Goal: Download file/media

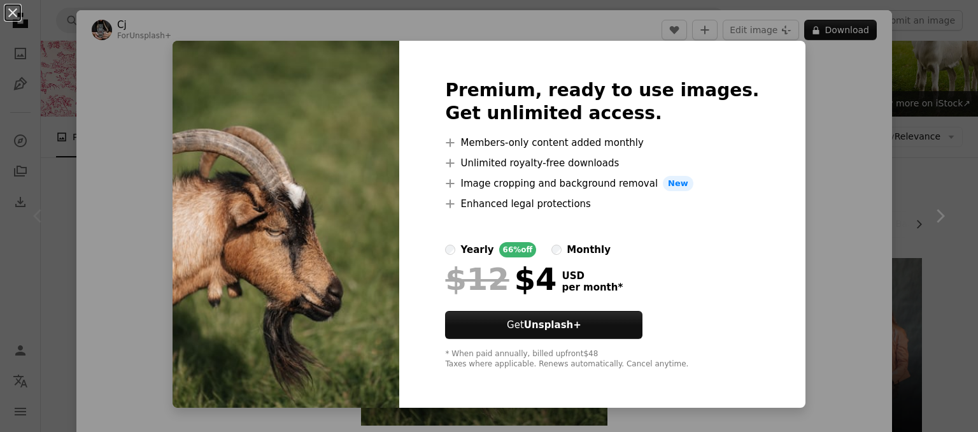
scroll to position [60, 0]
click at [610, 329] on button "Get Unsplash+" at bounding box center [543, 325] width 197 height 28
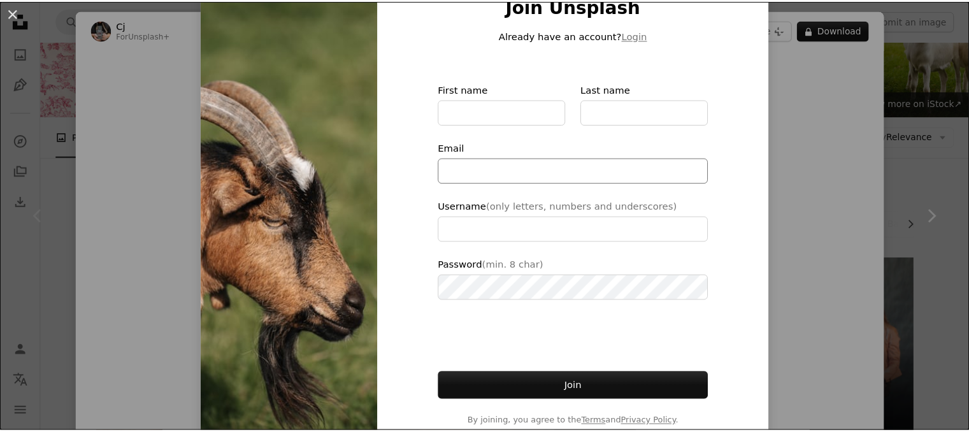
scroll to position [104, 0]
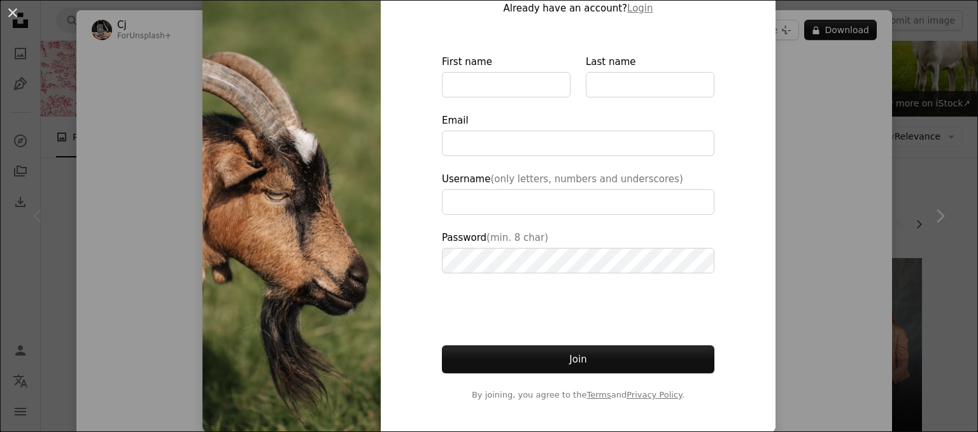
type input "**********"
click at [865, 147] on div "An X shape Join Unsplash Already have an account? Login First name Last name Em…" at bounding box center [489, 216] width 978 height 432
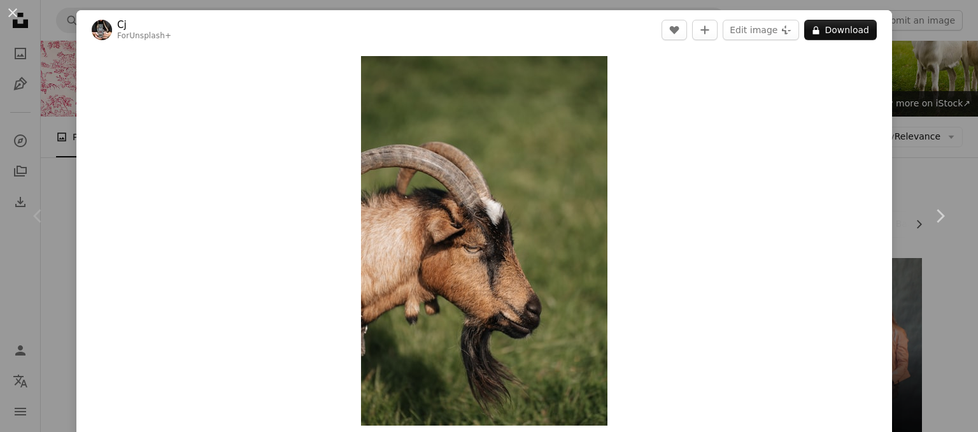
click at [947, 82] on div "An X shape Chevron left Chevron right Cj For Unsplash+ A heart A plus sign Edit…" at bounding box center [489, 216] width 978 height 432
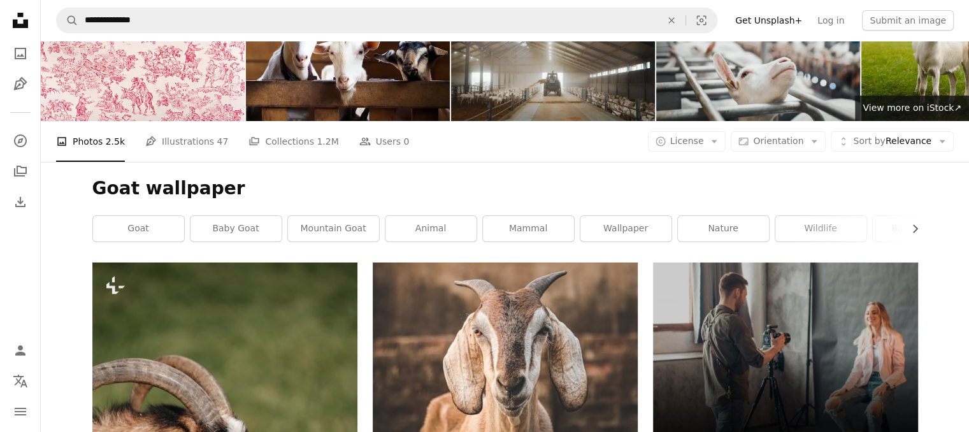
scroll to position [56, 0]
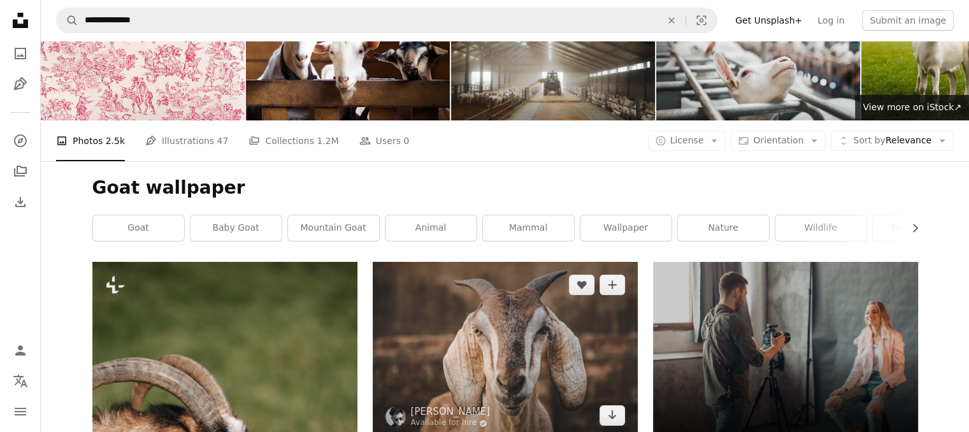
click at [540, 262] on img at bounding box center [505, 350] width 265 height 176
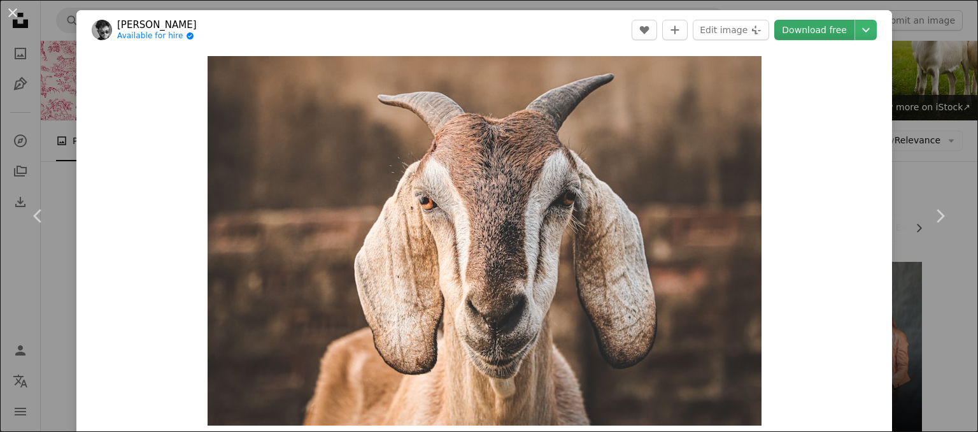
click at [801, 24] on link "Download free" at bounding box center [815, 30] width 80 height 20
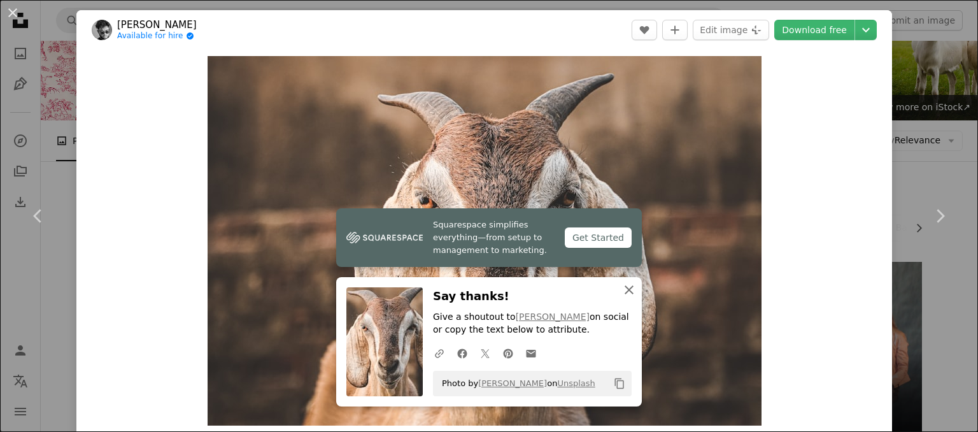
click at [627, 291] on icon "An X shape" at bounding box center [629, 289] width 15 height 15
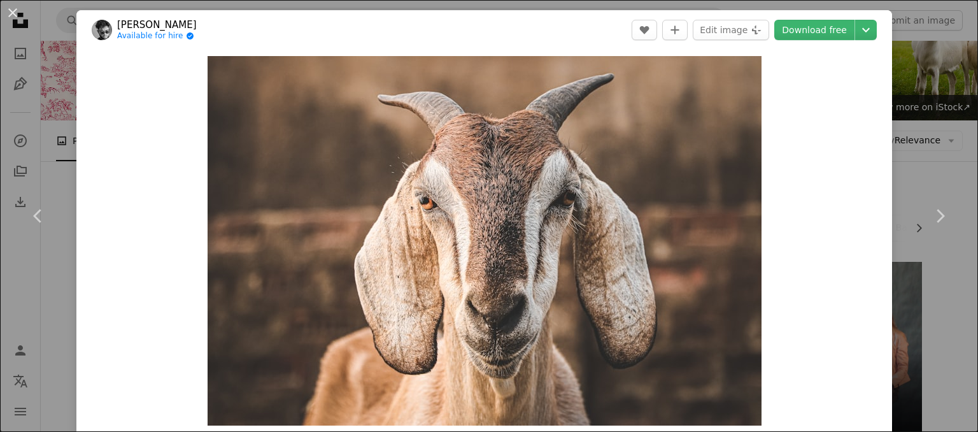
click at [887, 14] on div "An X shape Chevron left Chevron right [PERSON_NAME] Available for hire A checkm…" at bounding box center [489, 216] width 978 height 432
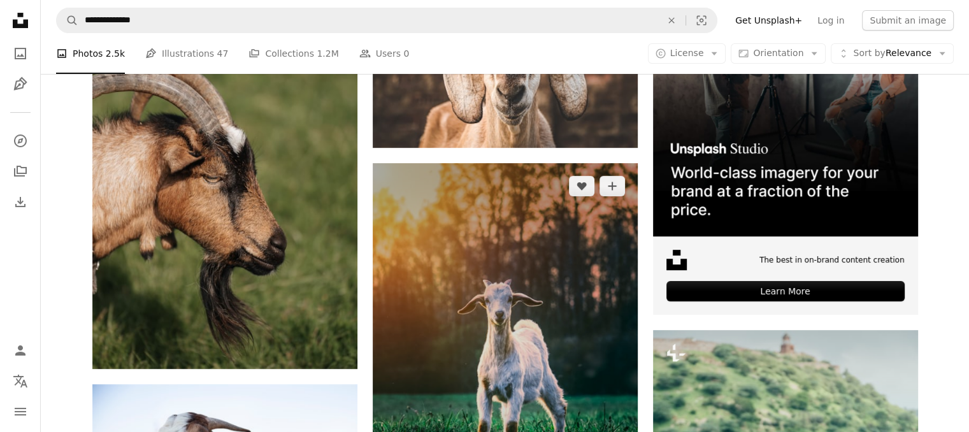
scroll to position [335, 0]
